Goal: Task Accomplishment & Management: Manage account settings

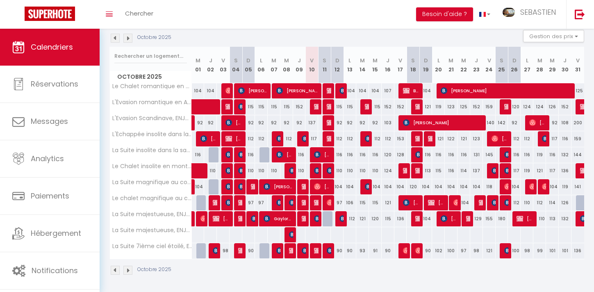
scroll to position [89, 0]
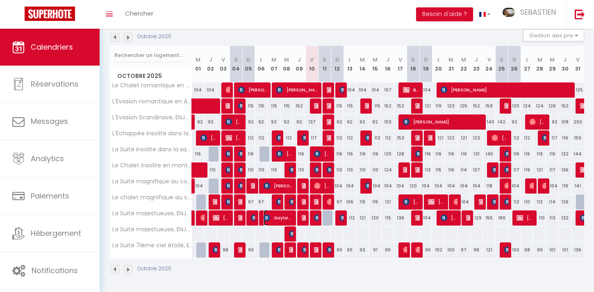
click at [286, 221] on span "Gaylord LE REST" at bounding box center [279, 218] width 30 height 16
select select "OK"
select select "KO"
select select "1"
select select "0"
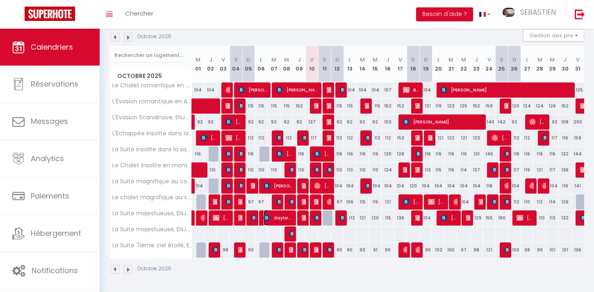
select select "1"
select select
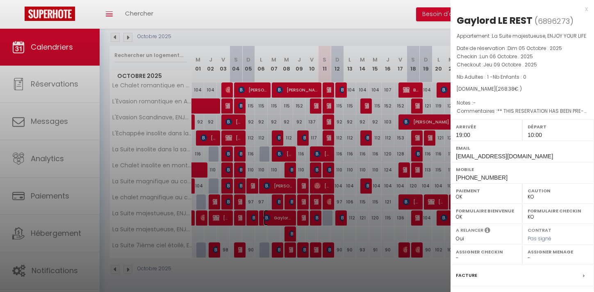
scroll to position [90, 0]
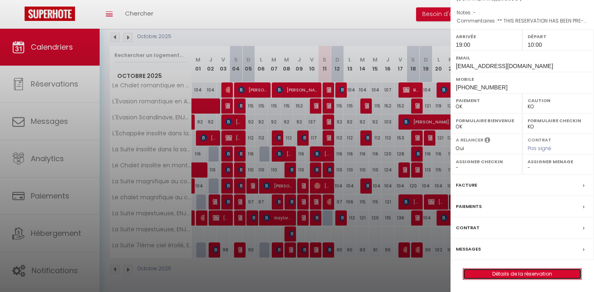
click at [541, 277] on link "Détails de la réservation" at bounding box center [523, 274] width 118 height 11
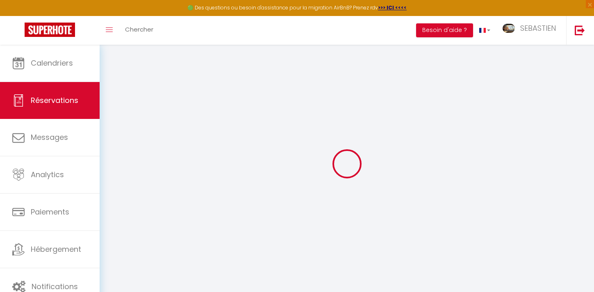
select select "cleaning"
select select "taxes"
select select
checkbox input "false"
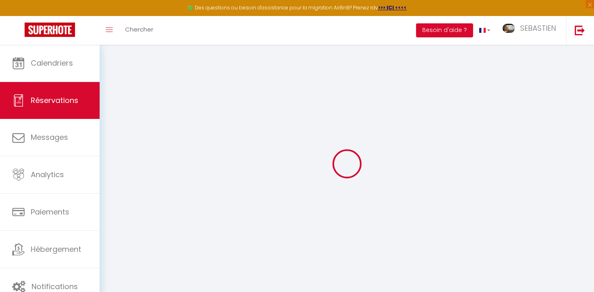
type textarea "** THIS RESERVATION HAS BEEN PRE-PAID ** Genius Free Breakfast booking to attra…"
type input "37"
type input "6.74"
select select
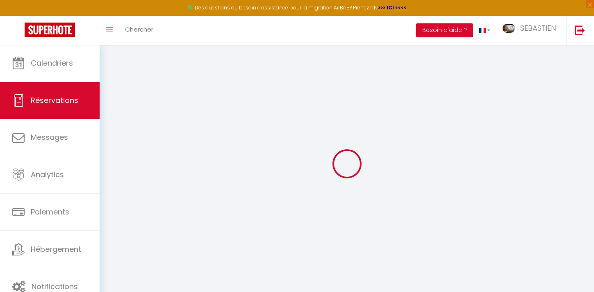
checkbox input "false"
select select "19:00"
select select "10:00"
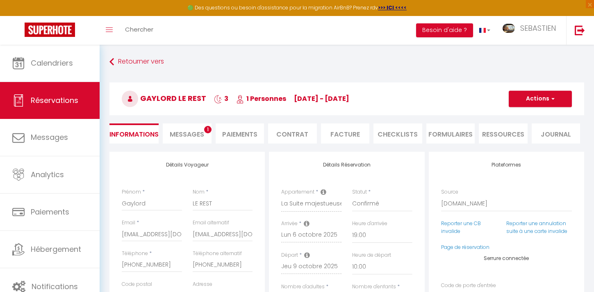
click at [348, 135] on li "Facture" at bounding box center [345, 133] width 49 height 20
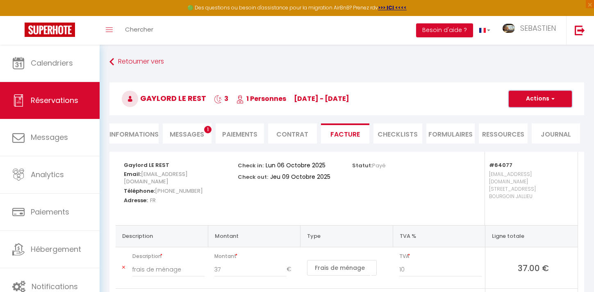
click at [544, 102] on button "Actions" at bounding box center [540, 99] width 63 height 16
click at [545, 129] on link "Aperçu et éditer" at bounding box center [534, 127] width 69 height 11
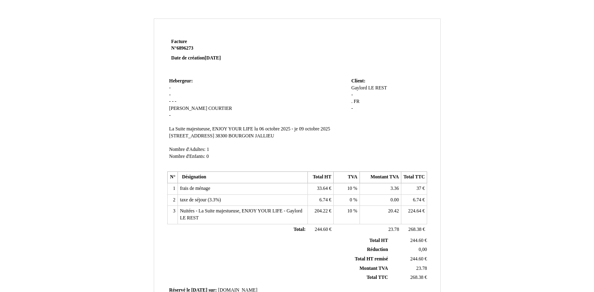
click at [237, 130] on span "La Suite majestueuse, ENJOY YOUR LIFE" at bounding box center [211, 128] width 84 height 5
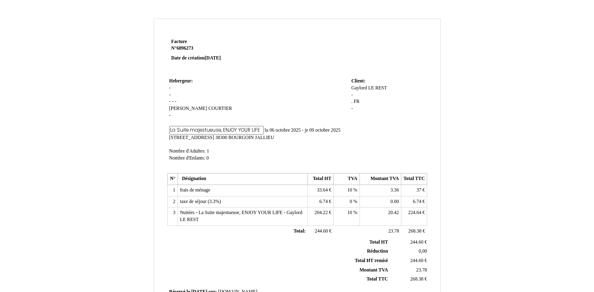
drag, startPoint x: 213, startPoint y: 131, endPoint x: 139, endPoint y: 128, distance: 73.9
click at [139, 128] on div "Facture Facture N° 6896273 6896273 Date de création [DATE] [GEOGRAPHIC_DATA]: […" at bounding box center [297, 256] width 480 height 476
click at [215, 128] on input "Appartement LIFE" at bounding box center [216, 130] width 94 height 9
type input "Appartement"
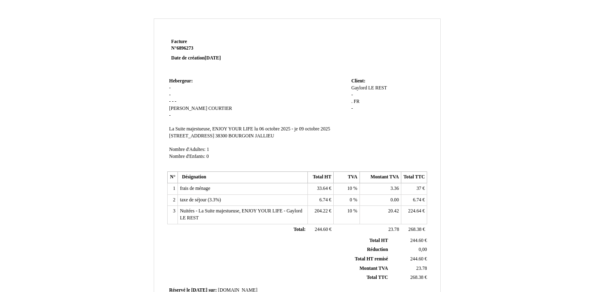
click at [247, 111] on td "Hebergeur: Hebergeur: - - - - - [PERSON_NAME] - SIRET La Suite majestueuse, ENJ…" at bounding box center [258, 123] width 182 height 94
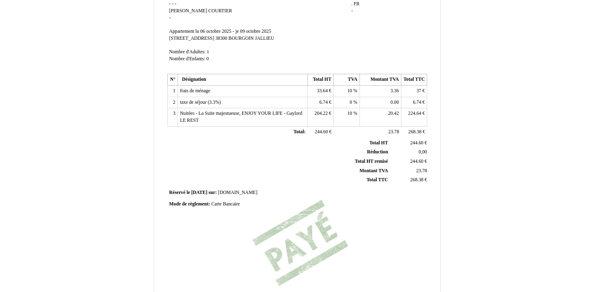
scroll to position [100, 0]
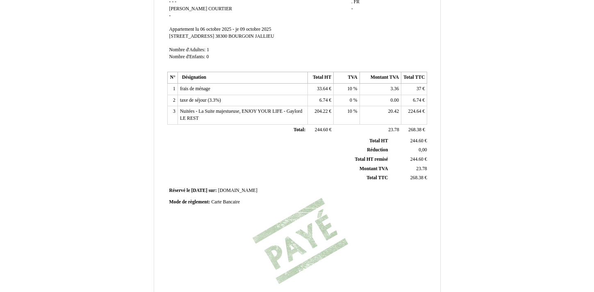
click at [238, 115] on td "Nuitées - La Suite majestueuse, ENJOY YOUR LIFE - Gaylord LE REST Nuitées - La …" at bounding box center [243, 115] width 130 height 18
click at [242, 111] on span "Nuitées - La Suite majestueuse, ENJOY YOUR LIFE - Gaylord LE REST" at bounding box center [241, 115] width 122 height 12
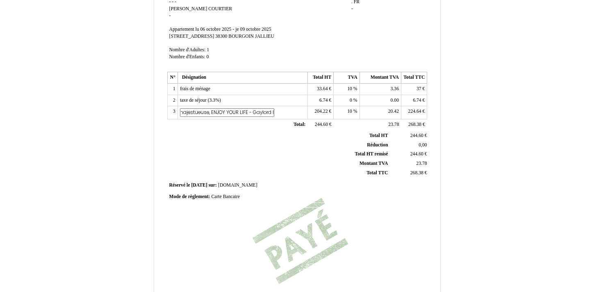
scroll to position [0, 0]
drag, startPoint x: 192, startPoint y: 112, endPoint x: 159, endPoint y: 113, distance: 32.9
click at [159, 113] on div "Facture Facture N° 6896273 6896273 Date de création [DATE] [GEOGRAPHIC_DATA]: […" at bounding box center [297, 150] width 286 height 427
type input "Tarif nuitées Gaylord LE REST"
click at [204, 132] on th "Total HT Total HT" at bounding box center [280, 135] width 222 height 9
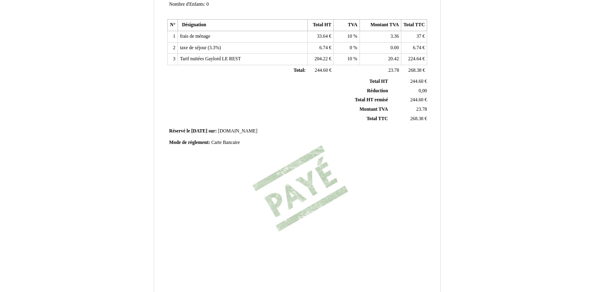
scroll to position [203, 0]
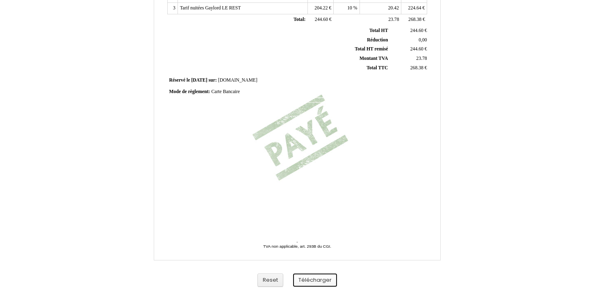
click at [325, 286] on button "Télécharger" at bounding box center [315, 281] width 44 height 14
